Goal: Information Seeking & Learning: Learn about a topic

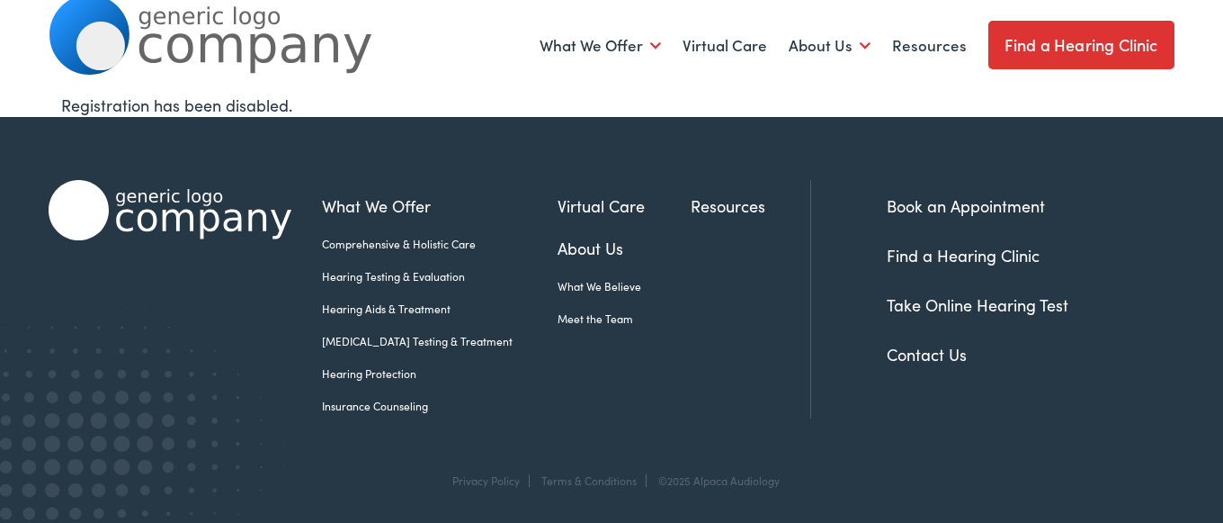
scroll to position [52, 0]
click at [954, 297] on link "Take Online Hearing Test" at bounding box center [978, 304] width 182 height 22
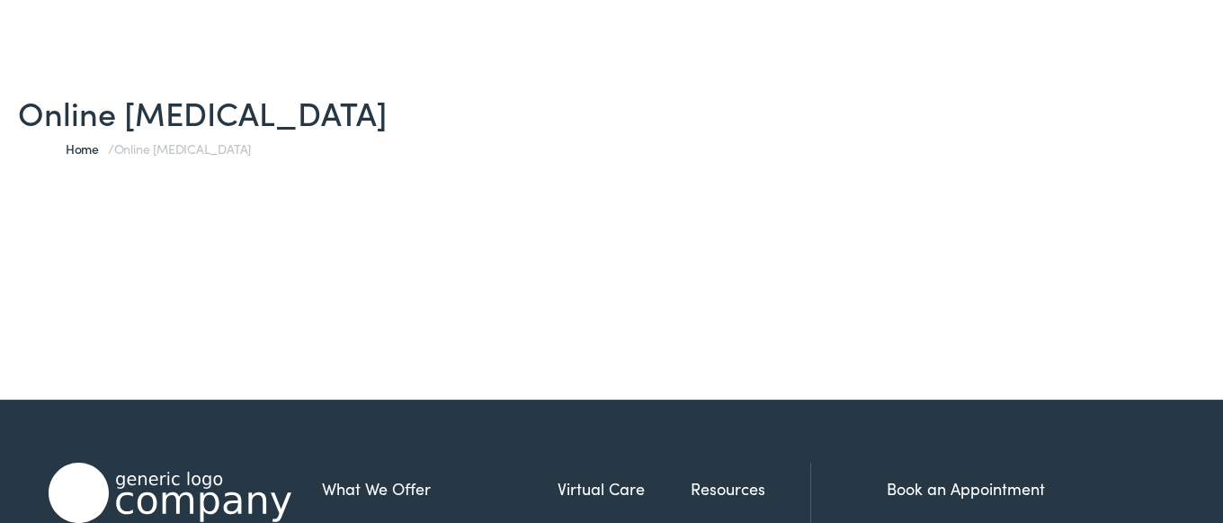
scroll to position [121, 0]
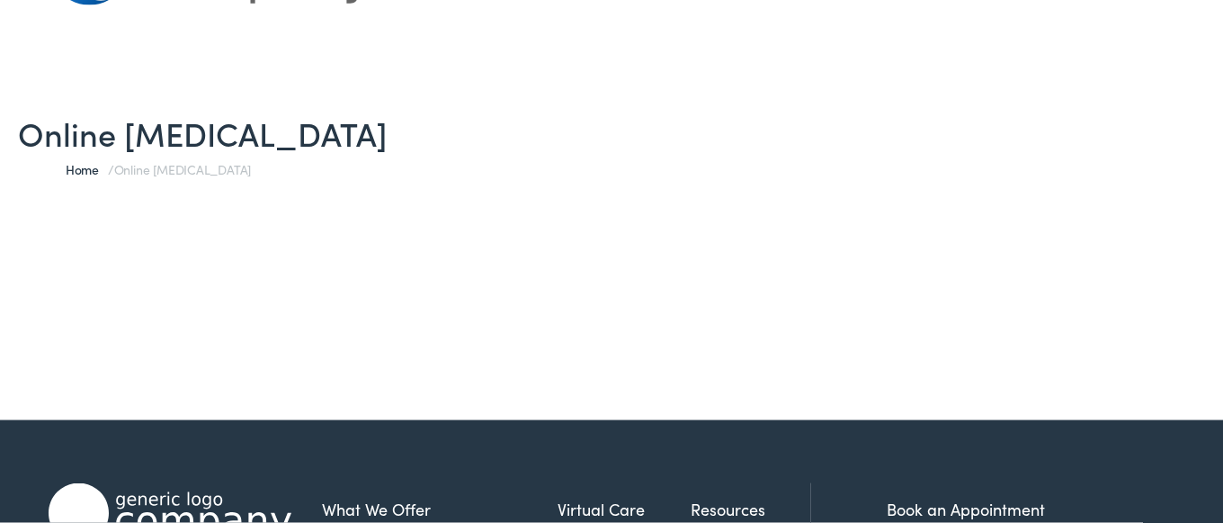
click at [547, 219] on div "Online [MEDICAL_DATA] Home / Online [MEDICAL_DATA]" at bounding box center [611, 221] width 1223 height 397
click at [190, 174] on span "Online [MEDICAL_DATA]" at bounding box center [182, 169] width 137 height 18
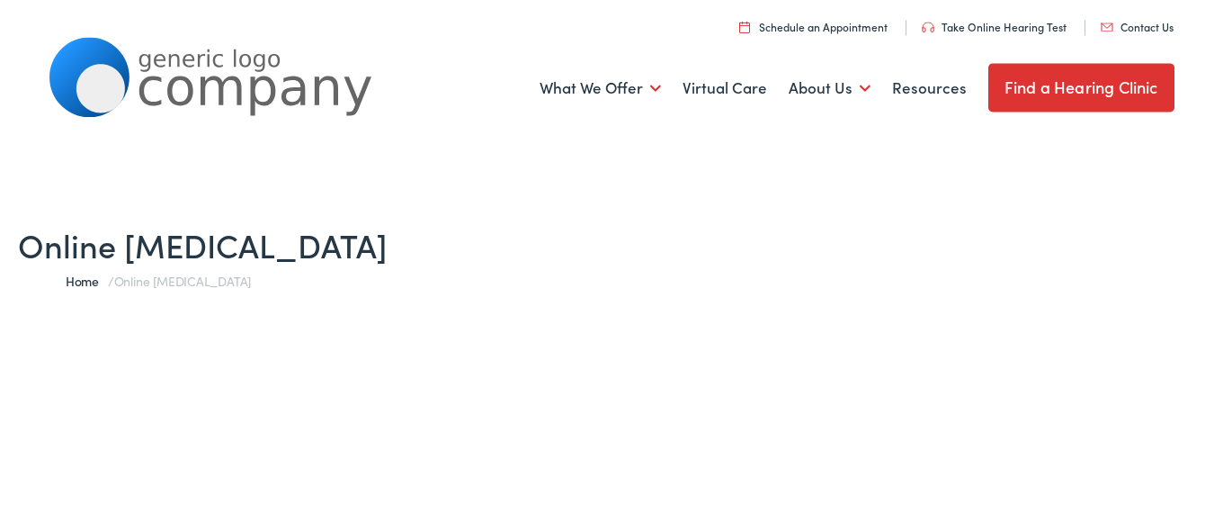
scroll to position [0, 0]
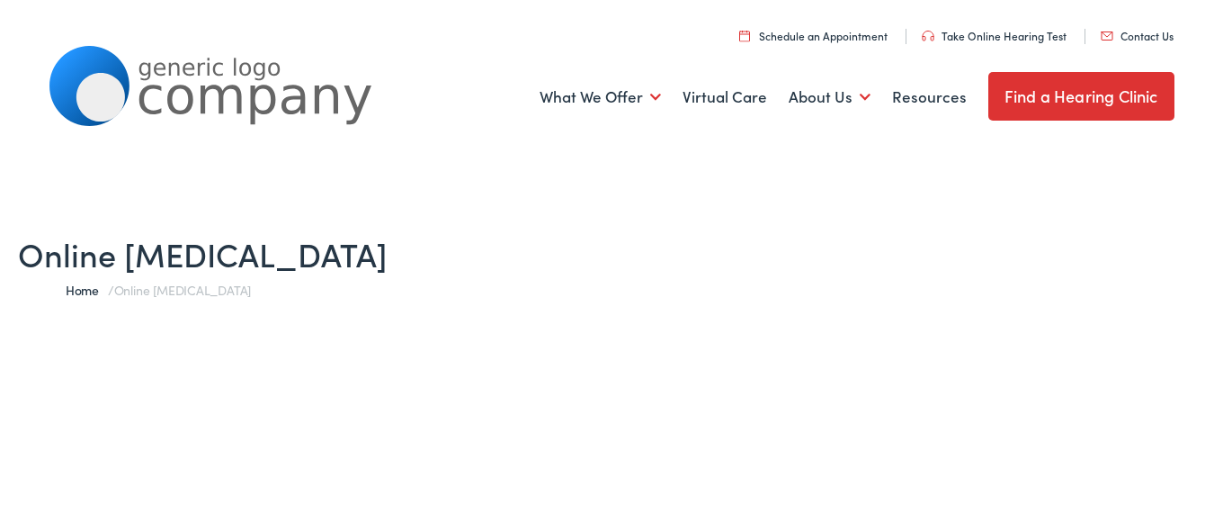
click at [1010, 36] on link "Take Online Hearing Test" at bounding box center [994, 35] width 145 height 15
